Goal: Task Accomplishment & Management: Use online tool/utility

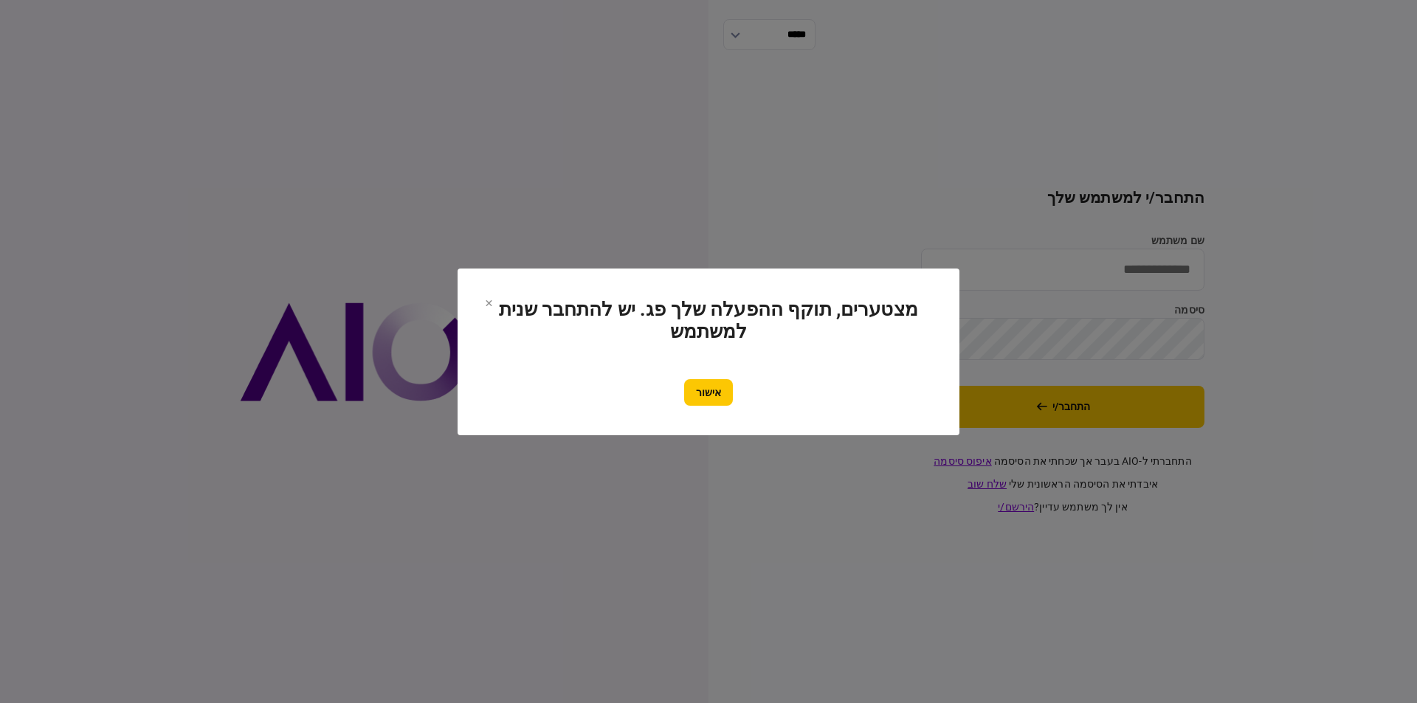
drag, startPoint x: 0, startPoint y: 0, endPoint x: 725, endPoint y: 398, distance: 826.6
click at [706, 393] on button "אישור" at bounding box center [708, 392] width 49 height 27
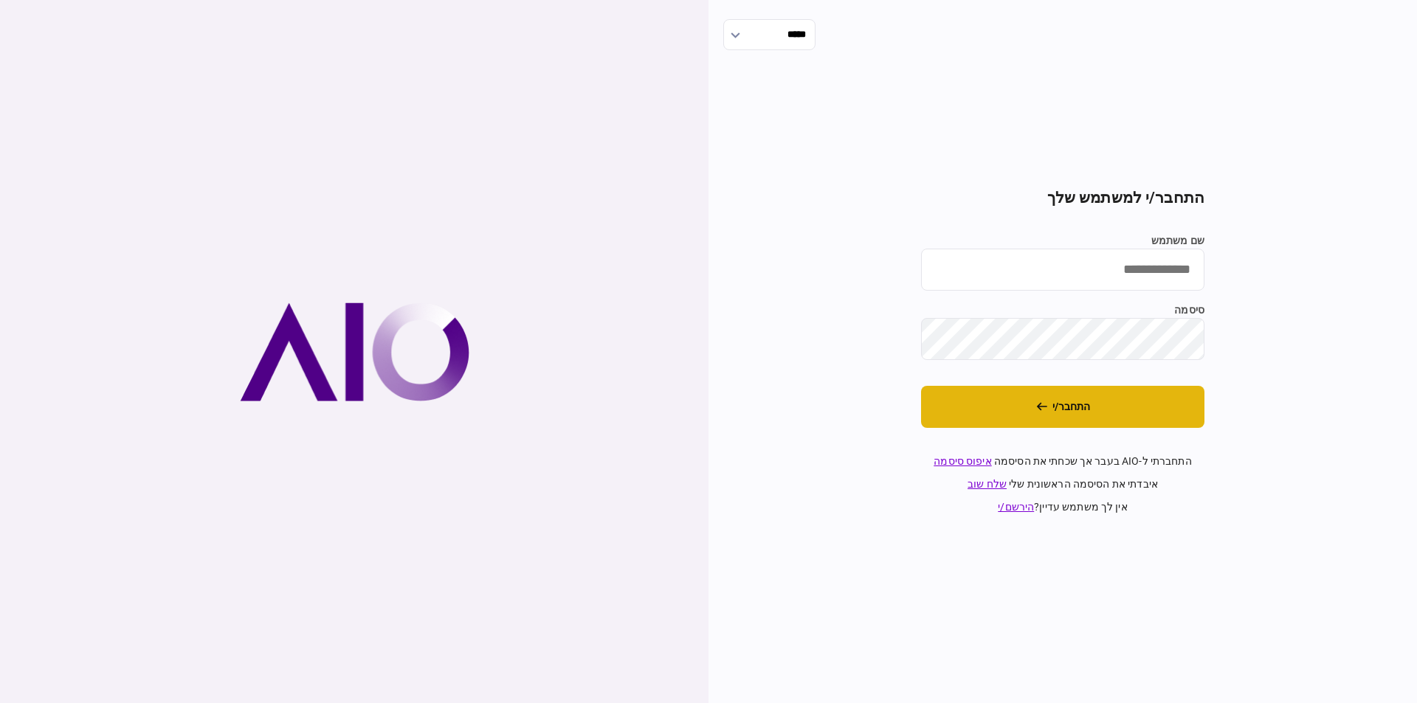
click at [1063, 410] on button "התחבר/י" at bounding box center [1062, 407] width 283 height 42
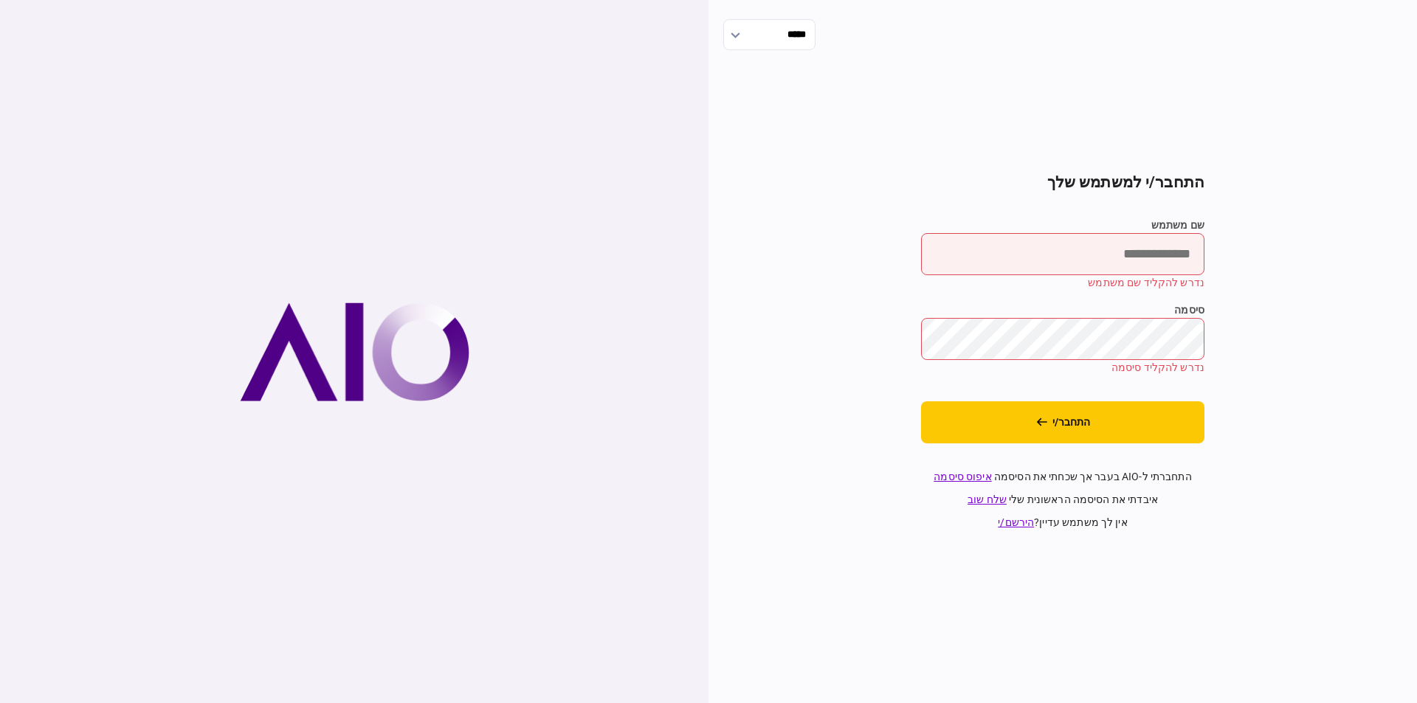
click at [1105, 241] on input "שם משתמש" at bounding box center [1062, 254] width 283 height 42
click at [1071, 249] on input "**********" at bounding box center [1062, 254] width 283 height 42
type input "*"
click at [1074, 272] on input "שם משתמש" at bounding box center [1062, 254] width 283 height 42
type input "*********"
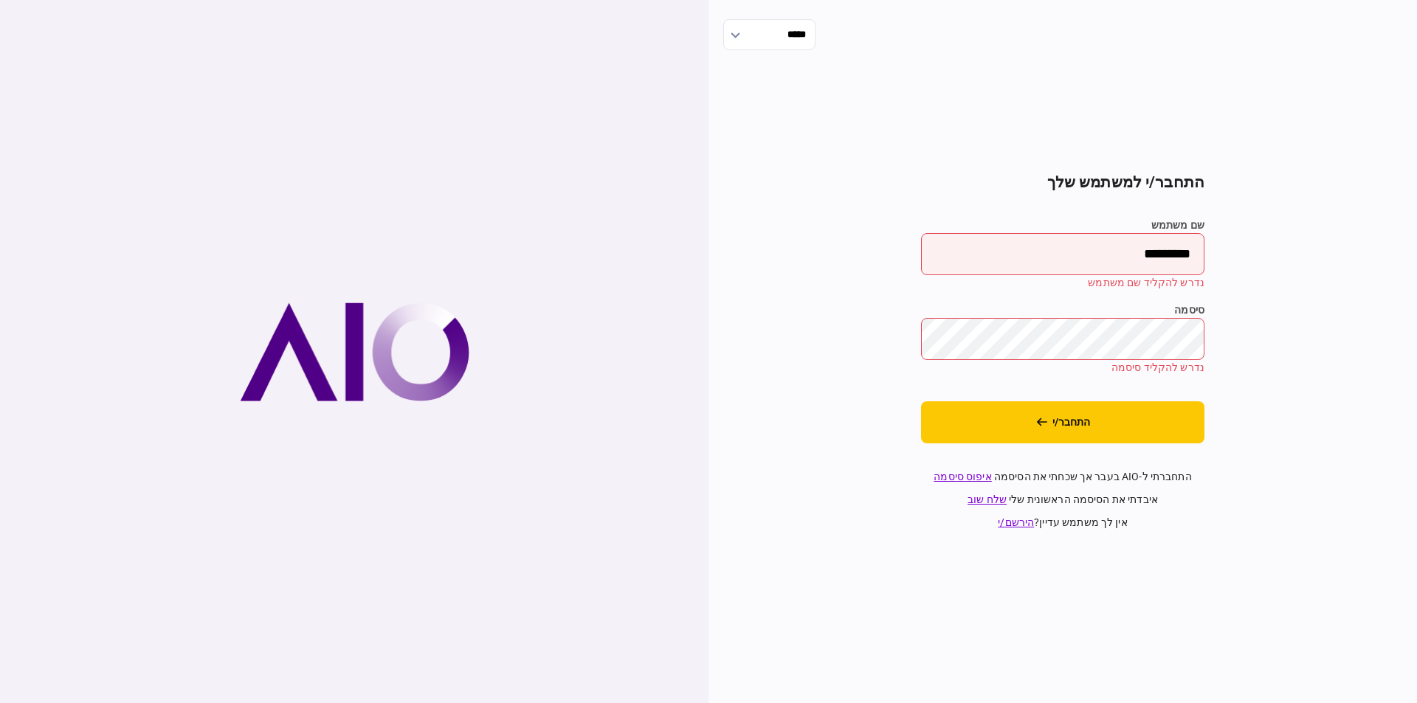
click at [921, 401] on button "התחבר/י" at bounding box center [1062, 422] width 283 height 42
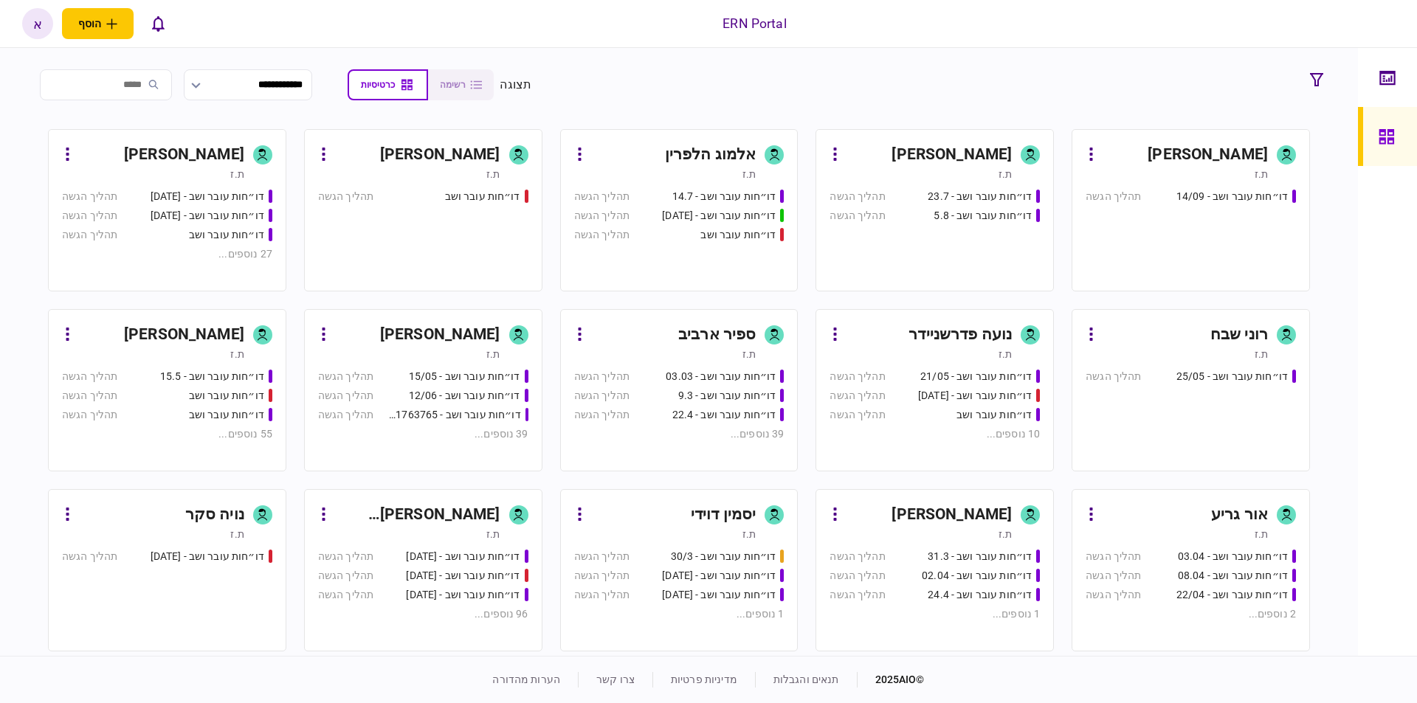
click at [460, 519] on div "[PERSON_NAME] [PERSON_NAME]" at bounding box center [417, 515] width 165 height 24
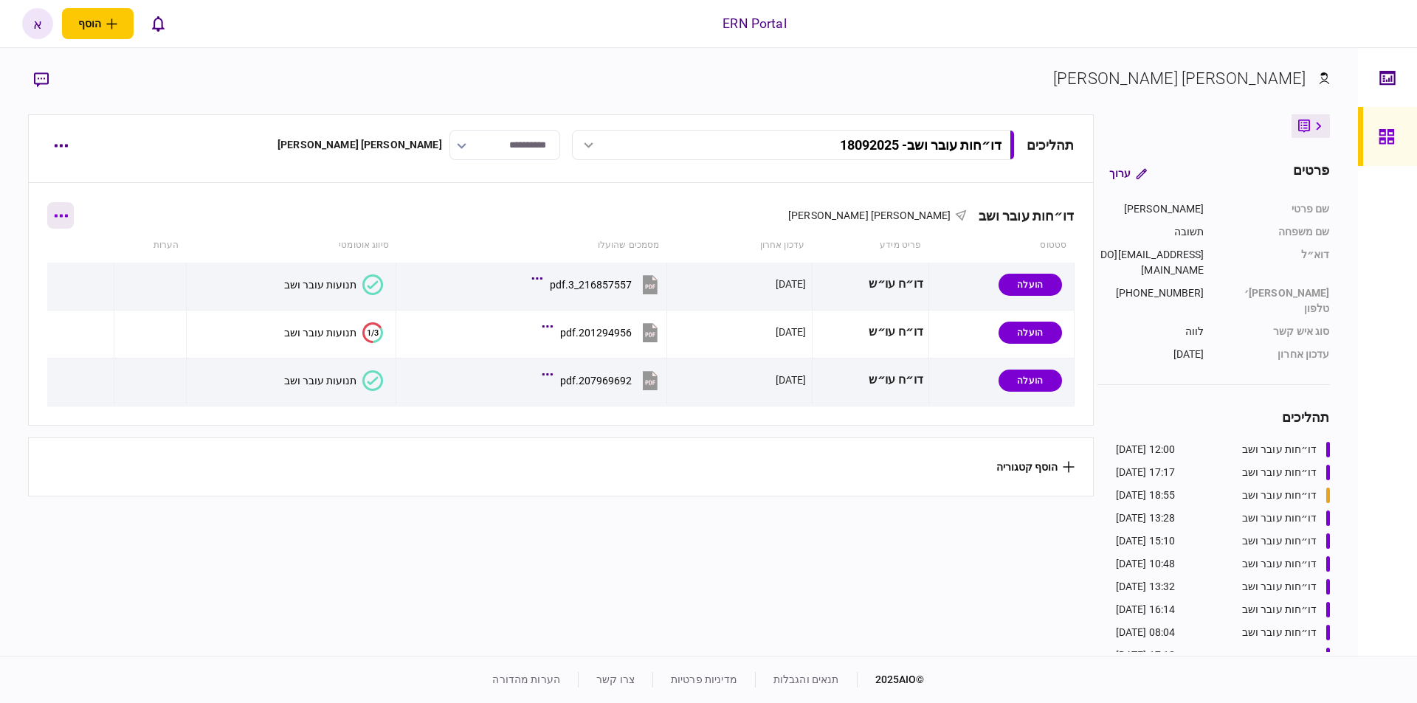
click at [74, 215] on button "button" at bounding box center [60, 215] width 27 height 27
click at [85, 275] on span "הוסף מסמך" at bounding box center [87, 278] width 59 height 18
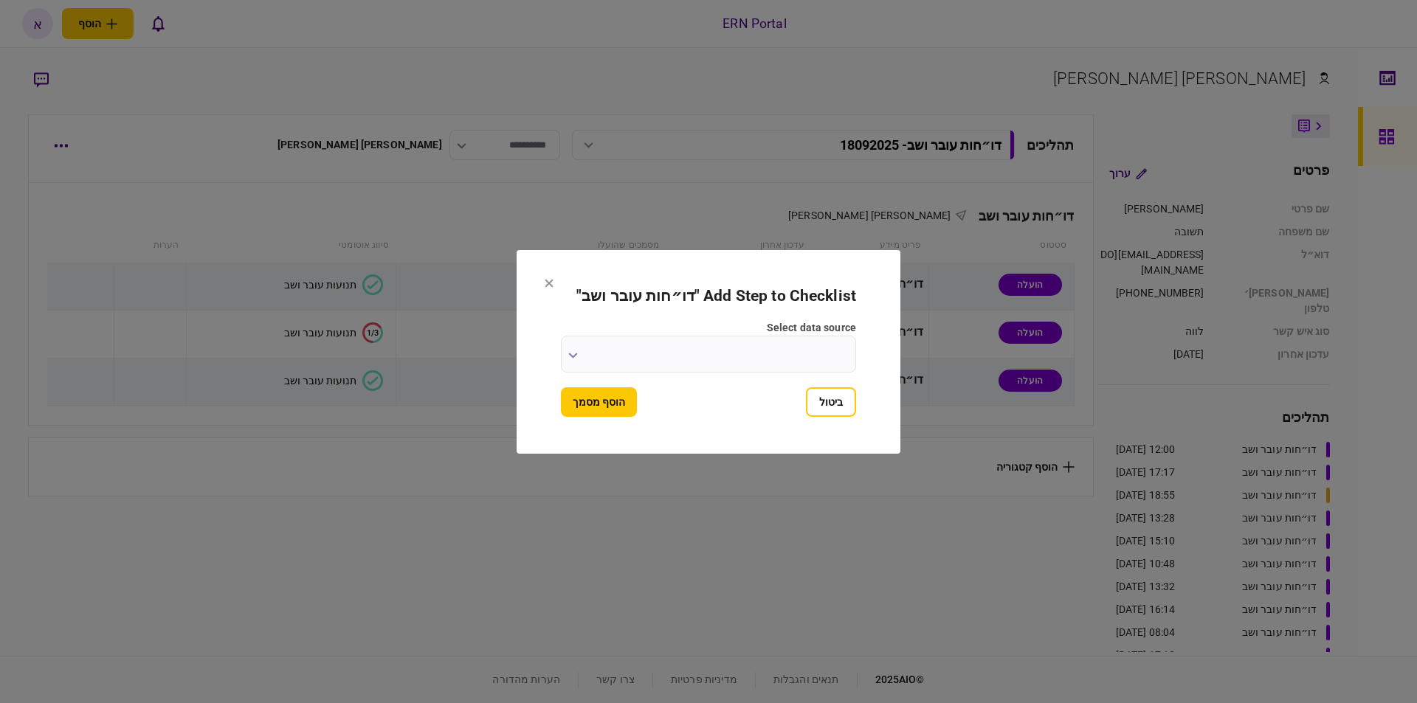
click at [752, 363] on input "select data source" at bounding box center [708, 354] width 295 height 37
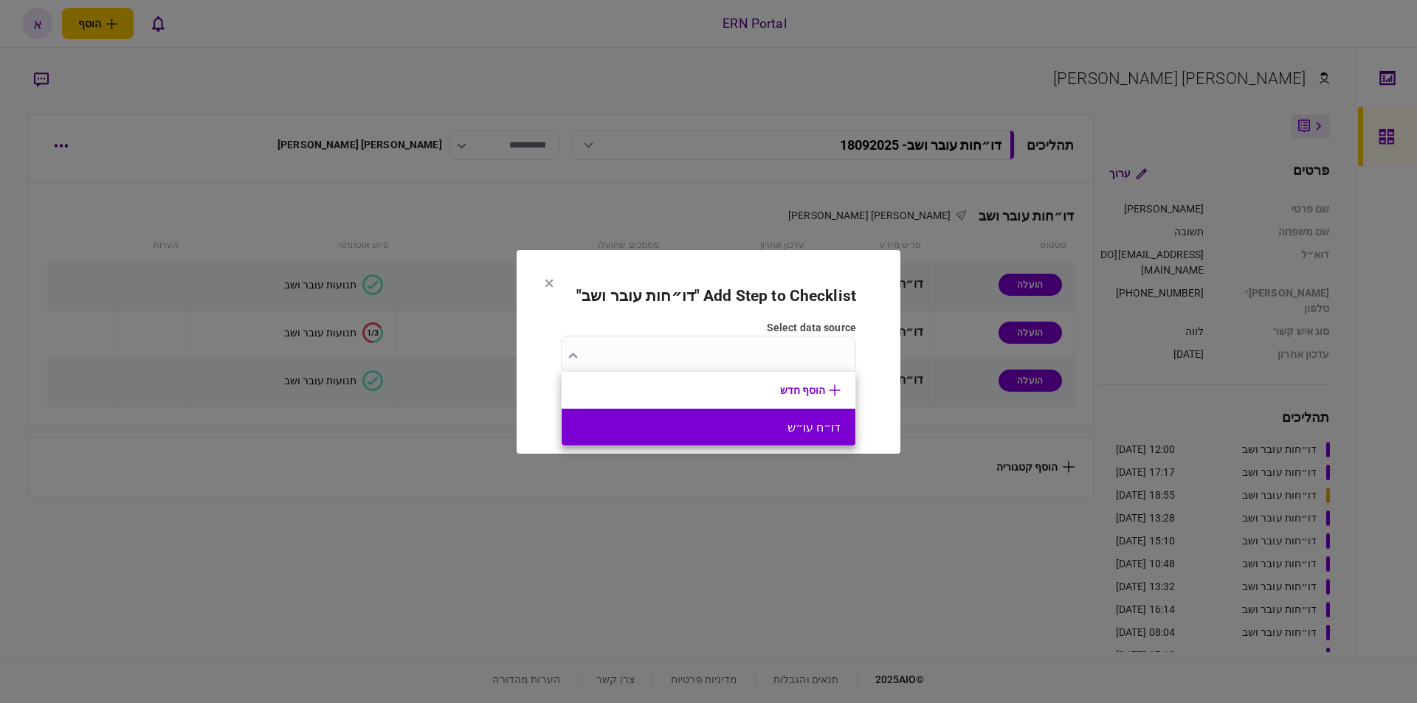
click at [792, 432] on button "דו״ח עו״ש" at bounding box center [708, 428] width 264 height 14
type input "*********"
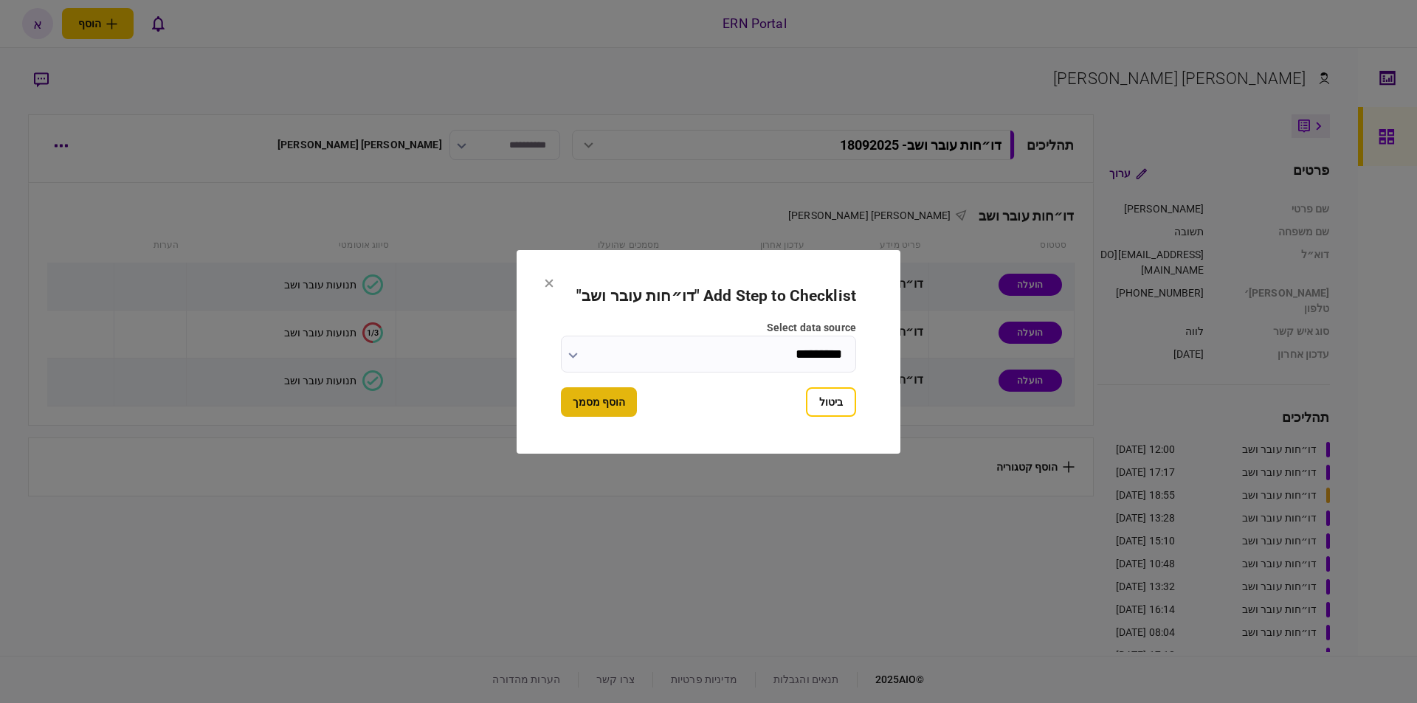
click at [605, 402] on button "הוסף מסמך" at bounding box center [599, 402] width 76 height 30
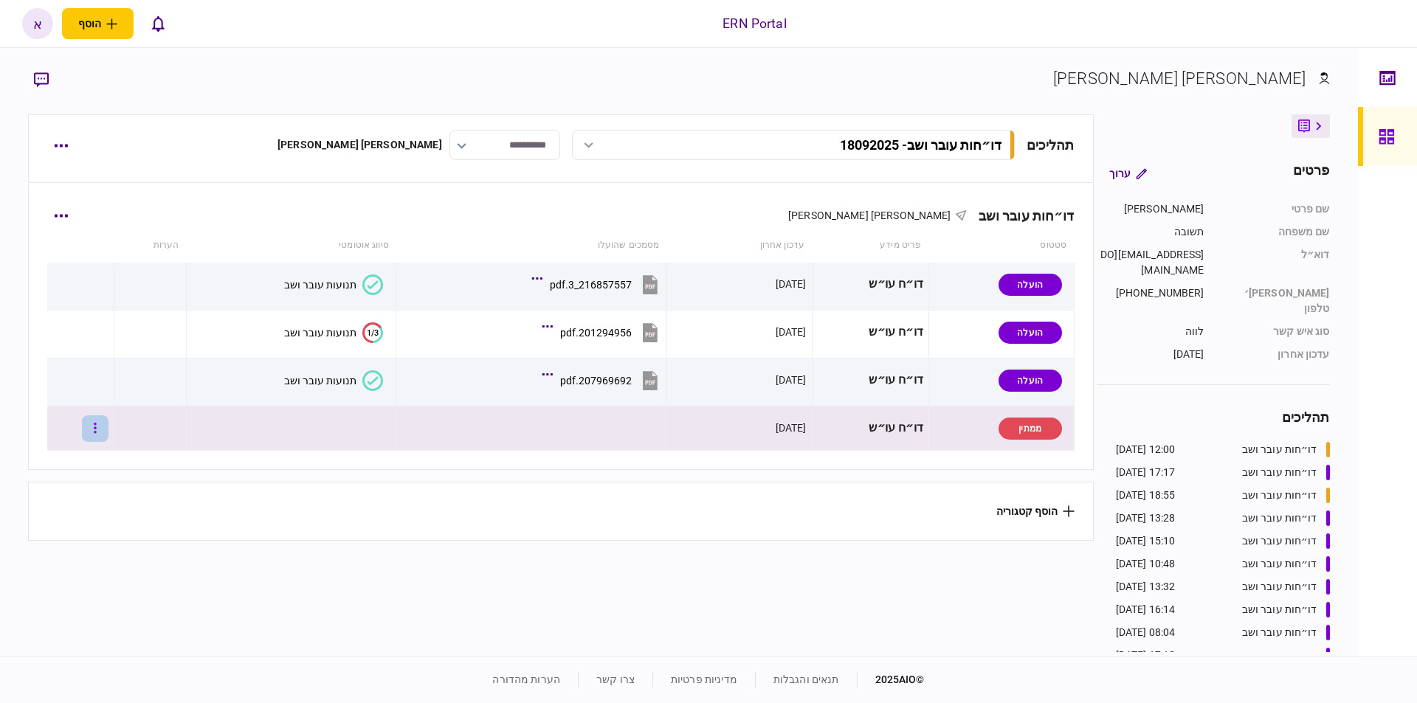
click at [108, 426] on button "button" at bounding box center [95, 428] width 27 height 27
click at [109, 579] on span "העלה קובץ" at bounding box center [98, 588] width 57 height 18
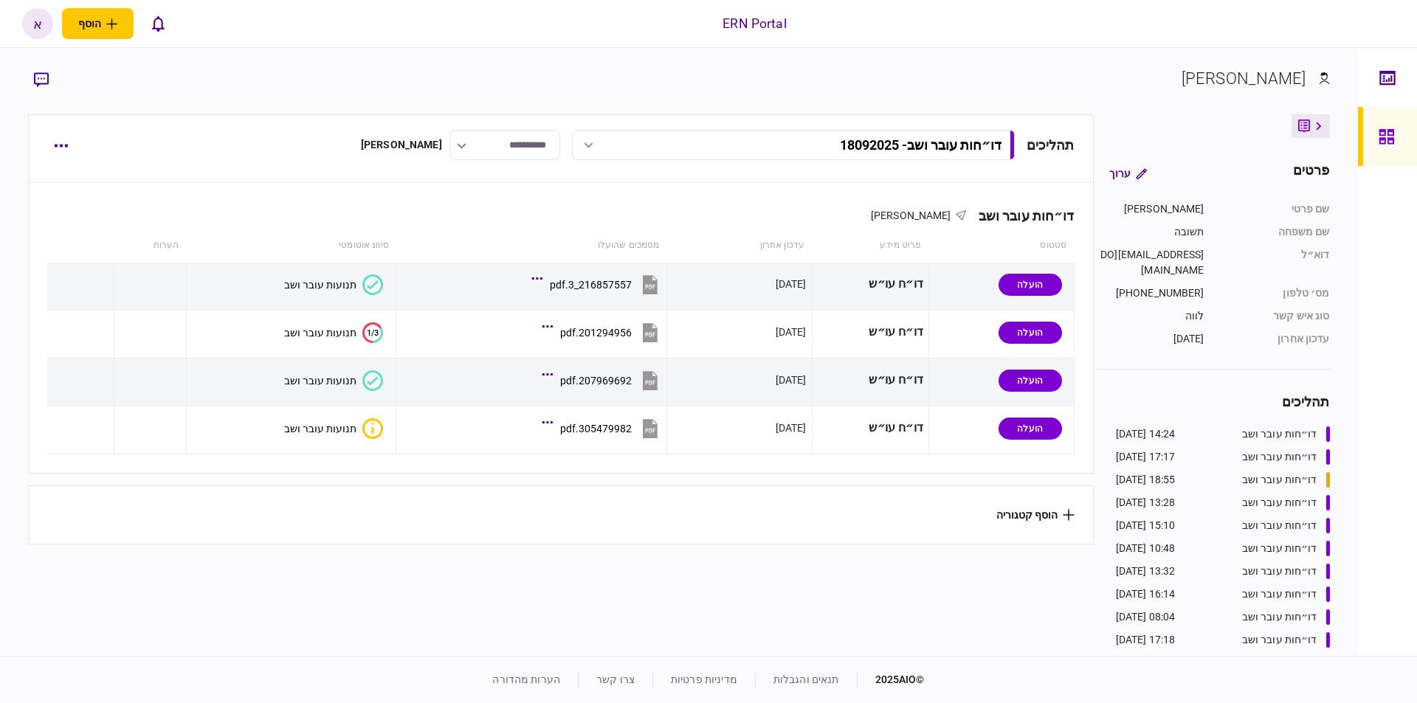
click at [451, 547] on section "תהליכים דו״חות עובר ושב - 18092025 דו״חות עובר ושב - 18092025 14:24 18/09/2025 …" at bounding box center [560, 383] width 1065 height 538
click at [322, 424] on div "תנועות עובר ושב" at bounding box center [320, 429] width 72 height 12
